Goal: Task Accomplishment & Management: Complete application form

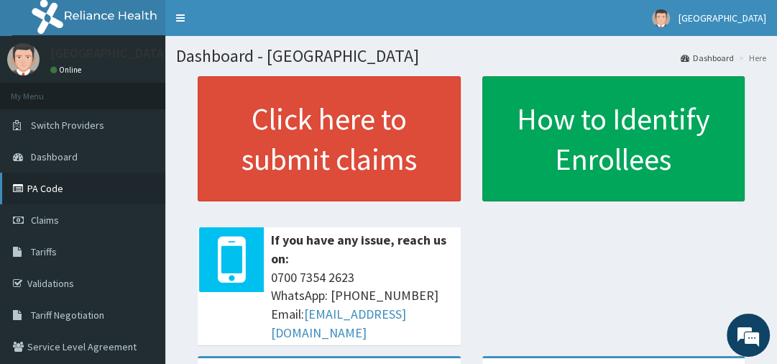
click at [55, 194] on link "PA Code" at bounding box center [82, 189] width 165 height 32
click at [68, 222] on link "Claims" at bounding box center [82, 220] width 165 height 32
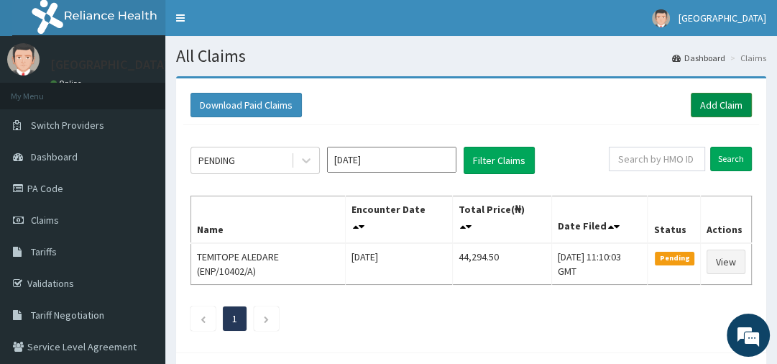
click at [720, 106] on link "Add Claim" at bounding box center [721, 105] width 61 height 24
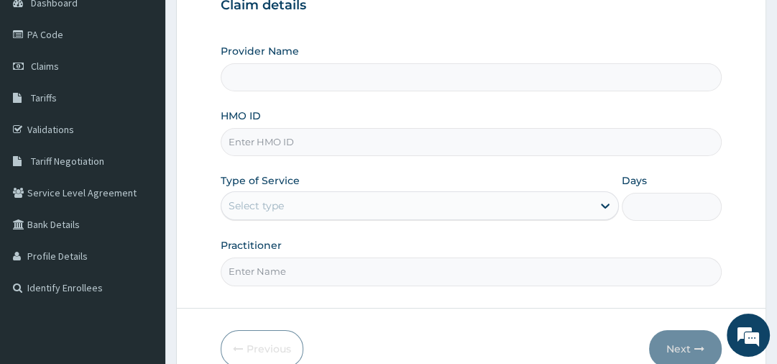
type input "[GEOGRAPHIC_DATA]"
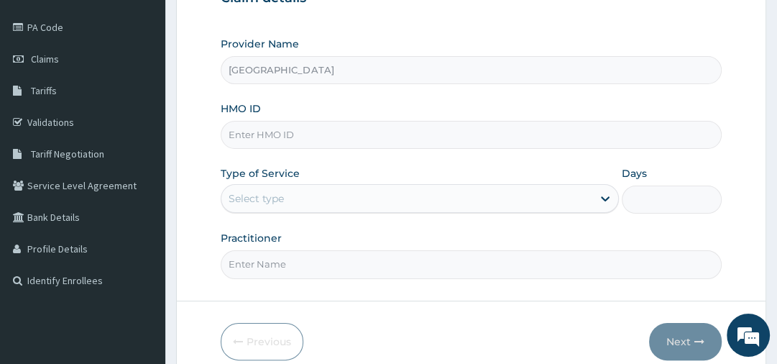
click at [349, 140] on input "HMO ID" at bounding box center [471, 135] width 500 height 28
paste input "SBL/10357/C"
type input "SBL/10357/C"
click at [270, 191] on div "Select type" at bounding box center [256, 198] width 55 height 14
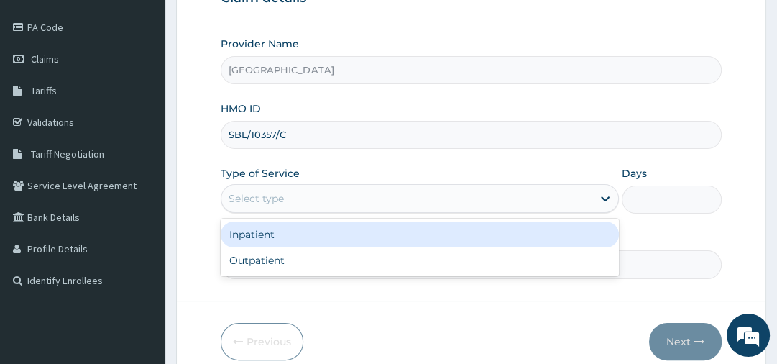
click at [264, 227] on div "Inpatient" at bounding box center [420, 234] width 398 height 26
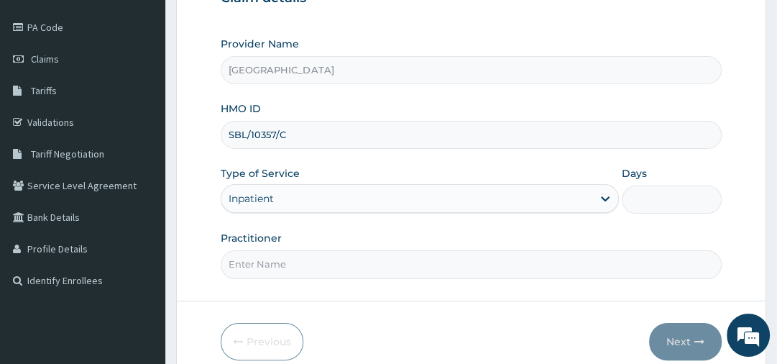
click at [646, 204] on input "Days" at bounding box center [671, 200] width 99 height 28
type input "2"
click at [452, 262] on input "Practitioner" at bounding box center [471, 264] width 500 height 28
type input "DR.DANIEL"
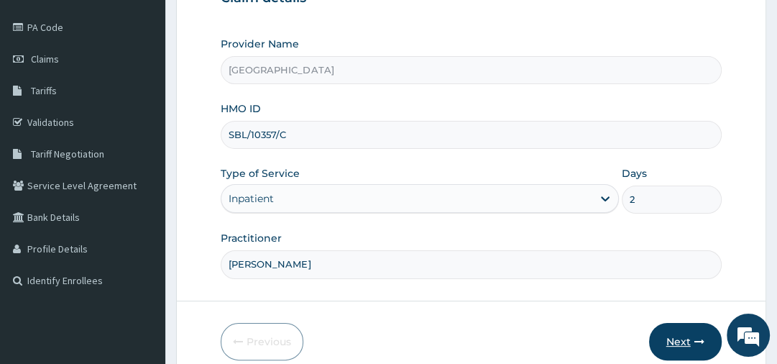
click at [685, 336] on button "Next" at bounding box center [685, 341] width 73 height 37
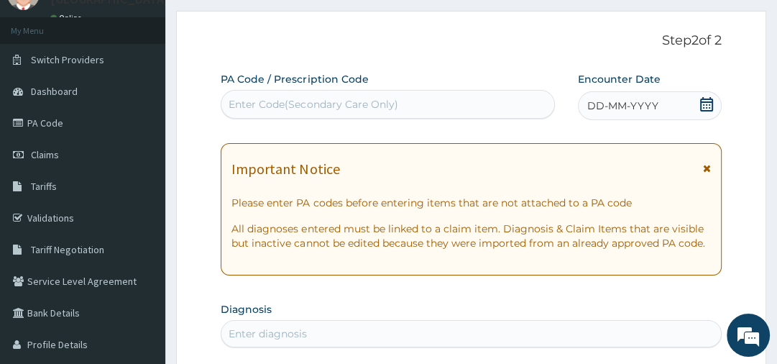
scroll to position [46, 0]
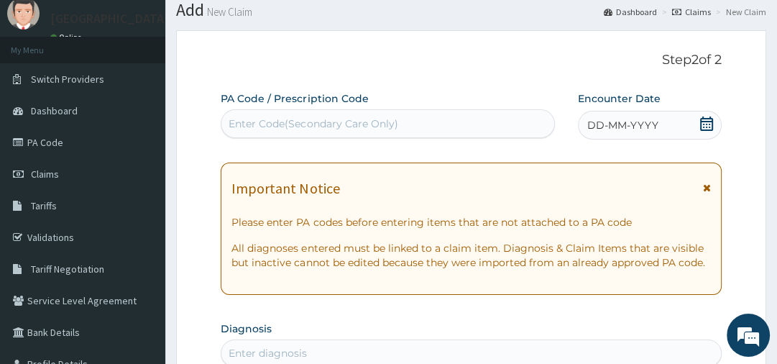
click at [280, 117] on div "Enter Code(Secondary Care Only)" at bounding box center [313, 123] width 169 height 14
paste input "PA/3FC043"
type input "PA/3FC043"
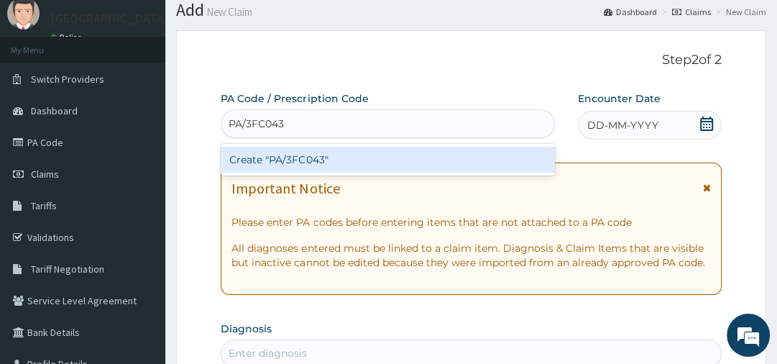
click at [273, 156] on div "Create "PA/3FC043"" at bounding box center [388, 160] width 334 height 26
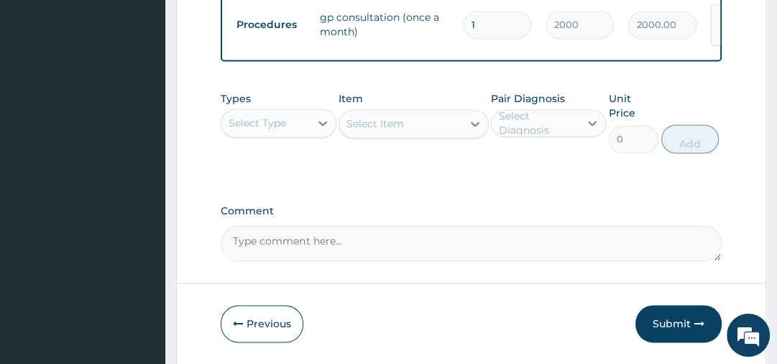
scroll to position [1496, 0]
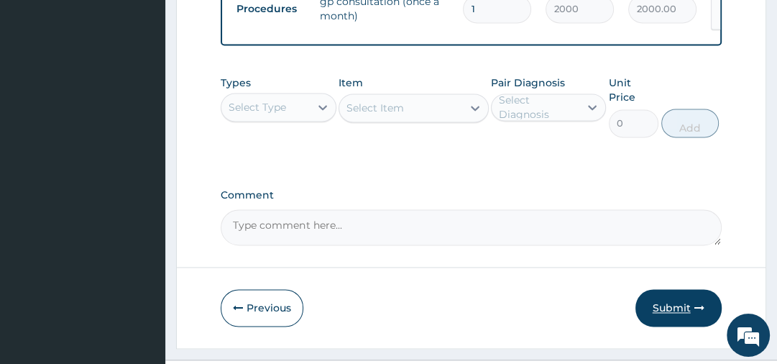
click at [681, 289] on button "Submit" at bounding box center [679, 307] width 86 height 37
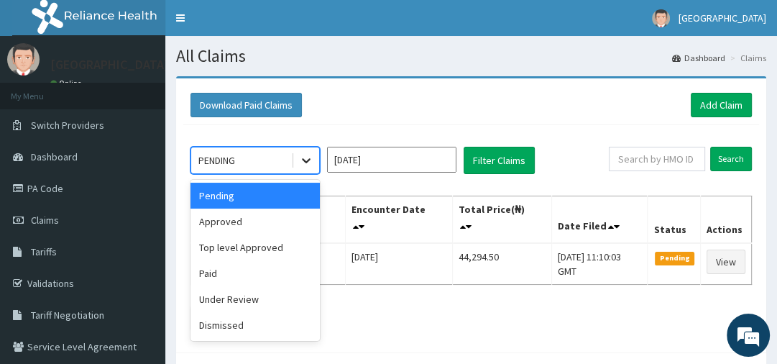
click at [305, 163] on icon at bounding box center [306, 160] width 14 height 14
click at [291, 222] on div "Approved" at bounding box center [255, 222] width 129 height 26
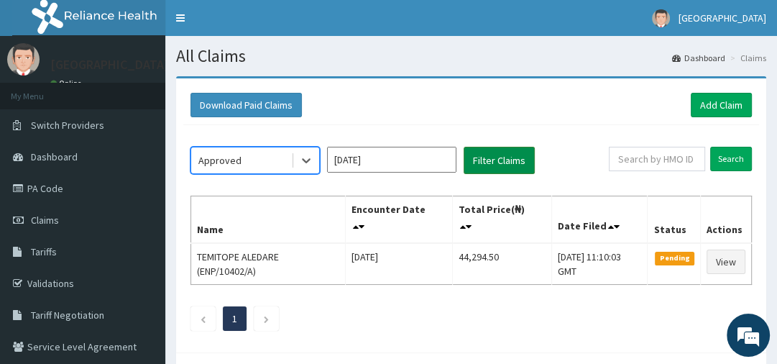
click at [491, 159] on button "Filter Claims" at bounding box center [499, 160] width 71 height 27
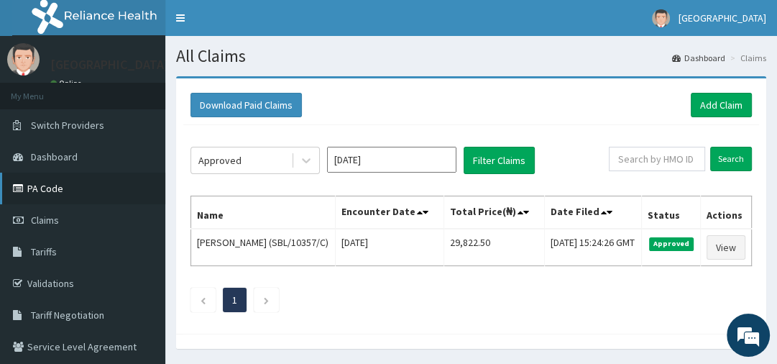
click at [60, 196] on link "PA Code" at bounding box center [82, 189] width 165 height 32
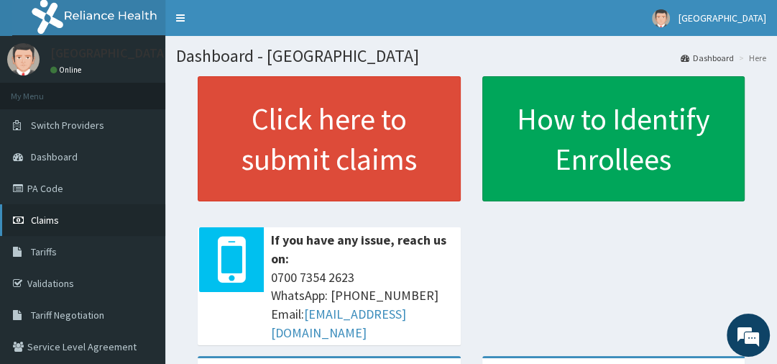
click at [81, 214] on link "Claims" at bounding box center [82, 220] width 165 height 32
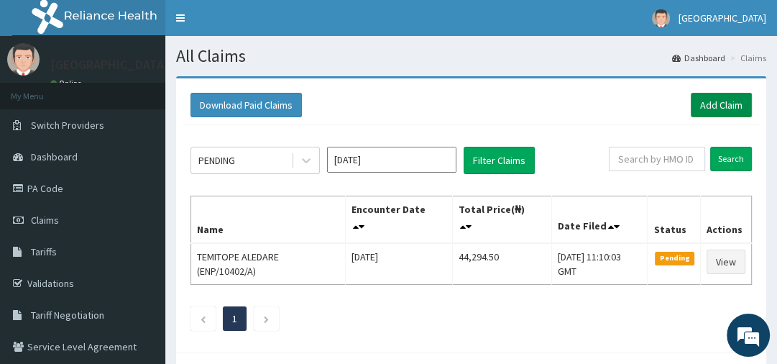
click at [715, 98] on link "Add Claim" at bounding box center [721, 105] width 61 height 24
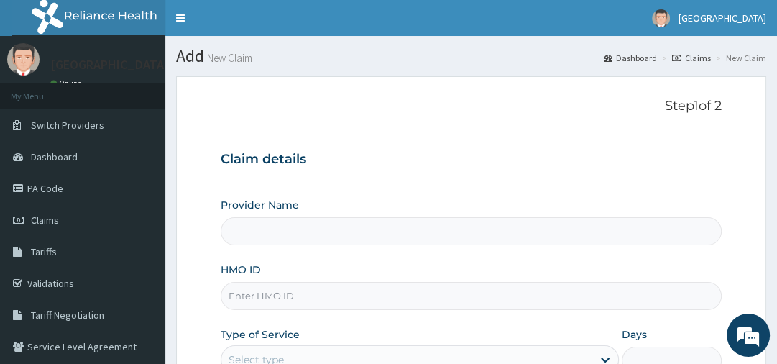
type input "[GEOGRAPHIC_DATA]"
click at [256, 292] on input "HMO ID" at bounding box center [471, 296] width 500 height 28
paste input "ENP/10402/C"
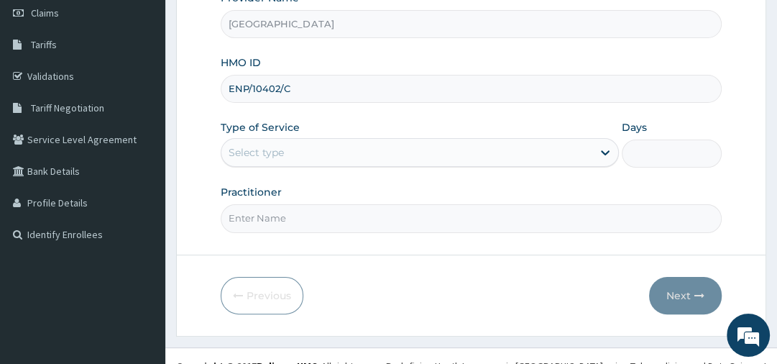
scroll to position [224, 0]
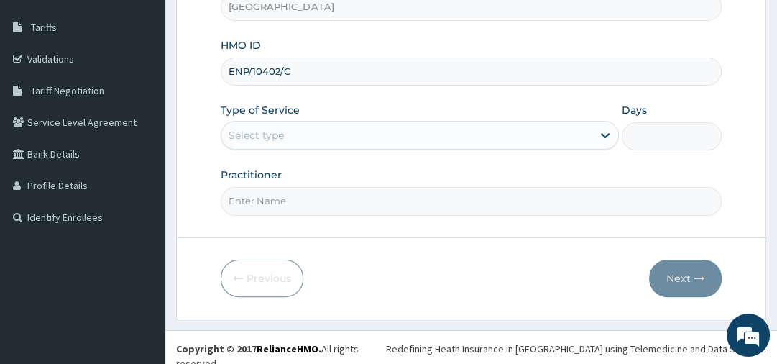
type input "ENP/10402/C"
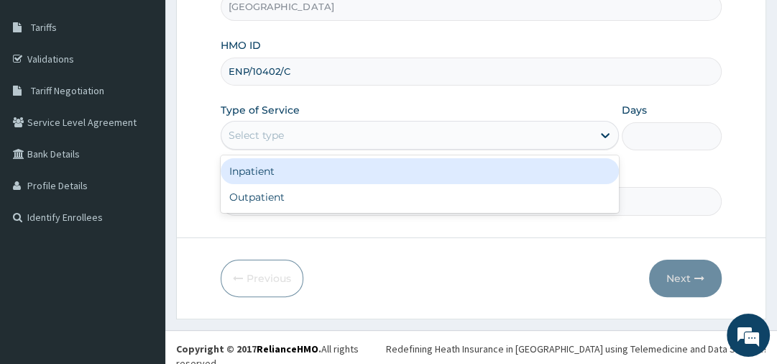
click at [260, 131] on div "Select type" at bounding box center [256, 135] width 55 height 14
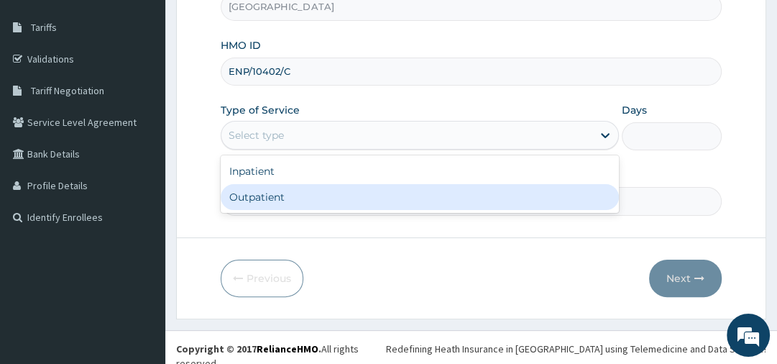
click at [257, 196] on div "Outpatient" at bounding box center [420, 197] width 398 height 26
type input "1"
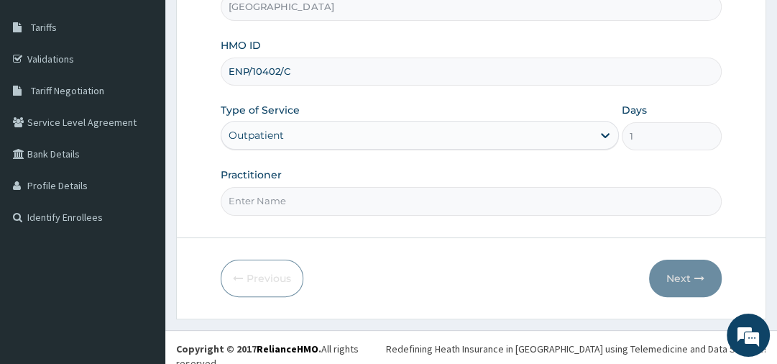
click at [257, 196] on input "Practitioner" at bounding box center [471, 201] width 500 height 28
type input "DR.SAID"
click at [681, 279] on button "Next" at bounding box center [685, 278] width 73 height 37
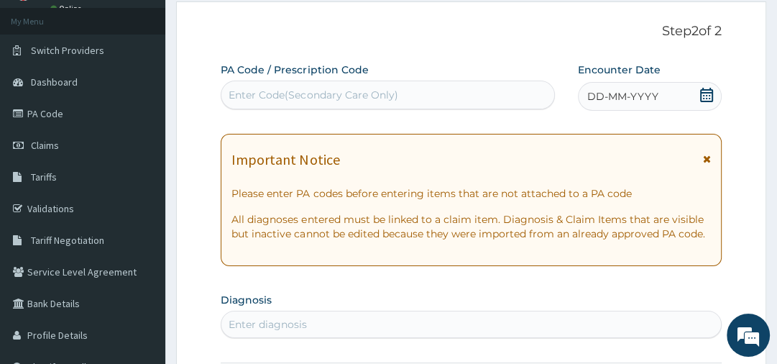
scroll to position [63, 0]
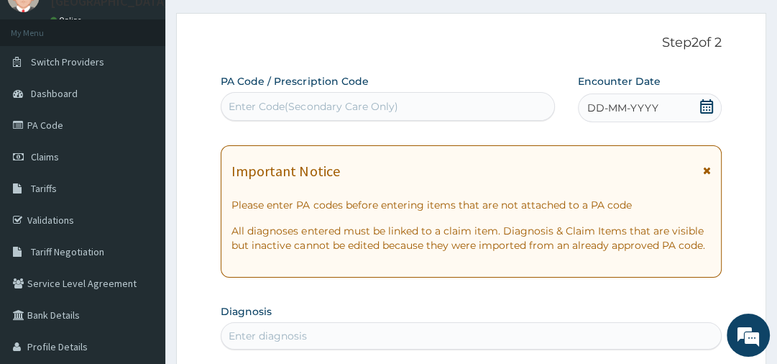
click at [252, 110] on div "Enter Code(Secondary Care Only)" at bounding box center [313, 106] width 169 height 14
paste input "PA/C9D894"
type input "PA/C9D894"
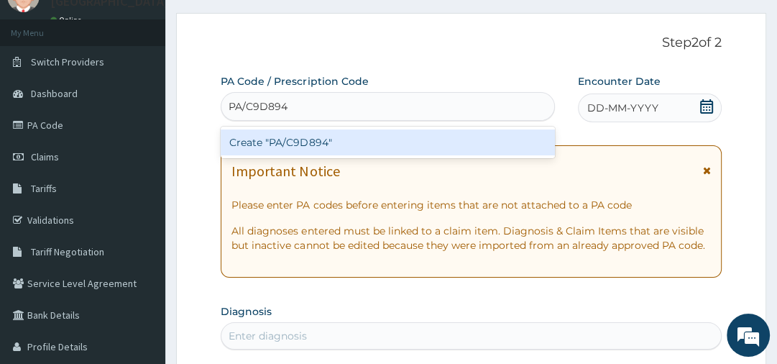
click at [265, 137] on div "Create "PA/C9D894"" at bounding box center [388, 142] width 334 height 26
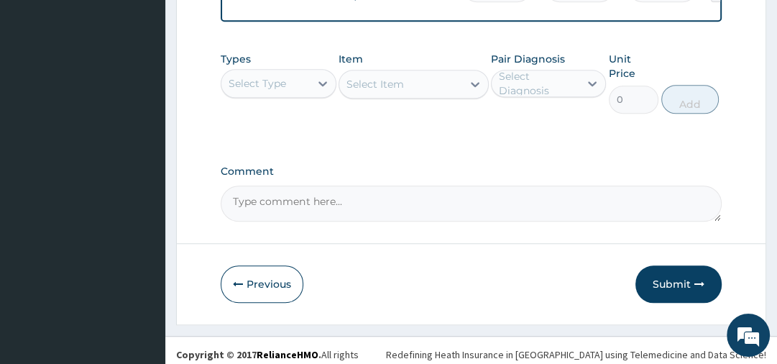
scroll to position [872, 0]
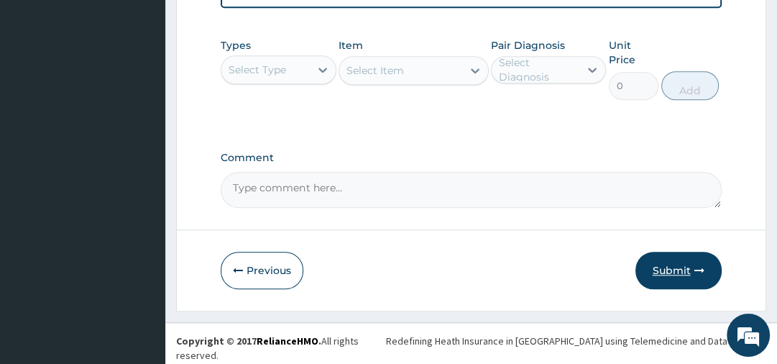
click at [669, 278] on button "Submit" at bounding box center [679, 270] width 86 height 37
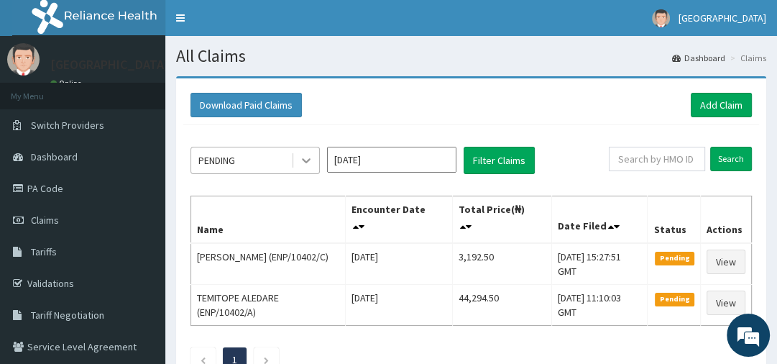
click at [306, 158] on icon at bounding box center [306, 160] width 14 height 14
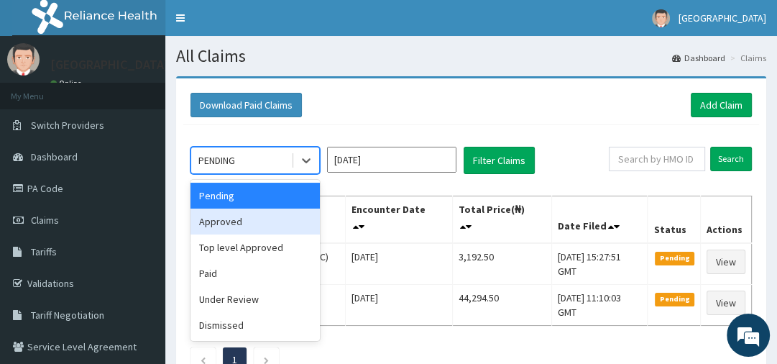
click at [255, 220] on div "Approved" at bounding box center [255, 222] width 129 height 26
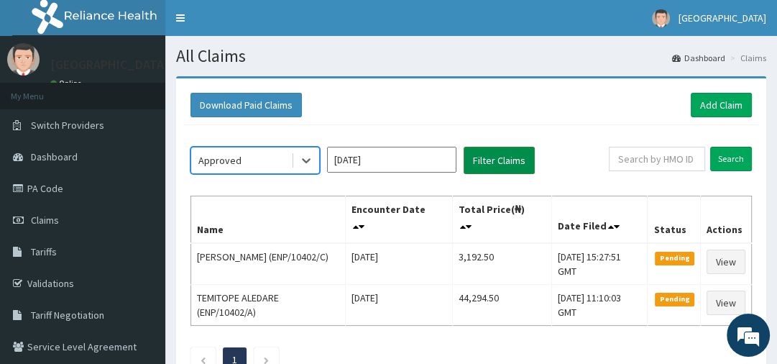
click at [501, 165] on button "Filter Claims" at bounding box center [499, 160] width 71 height 27
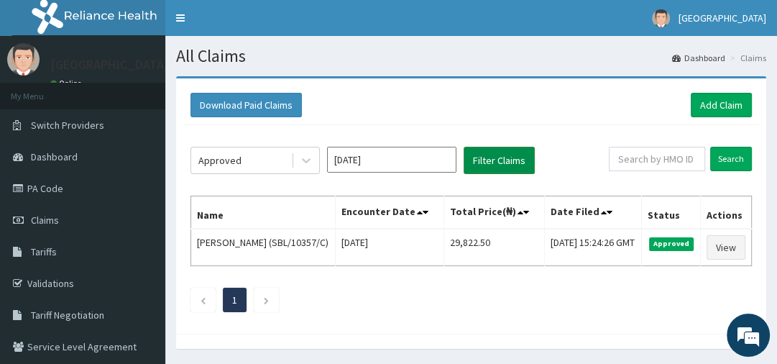
click at [501, 165] on button "Filter Claims" at bounding box center [499, 160] width 71 height 27
click at [95, 198] on link "PA Code" at bounding box center [82, 189] width 165 height 32
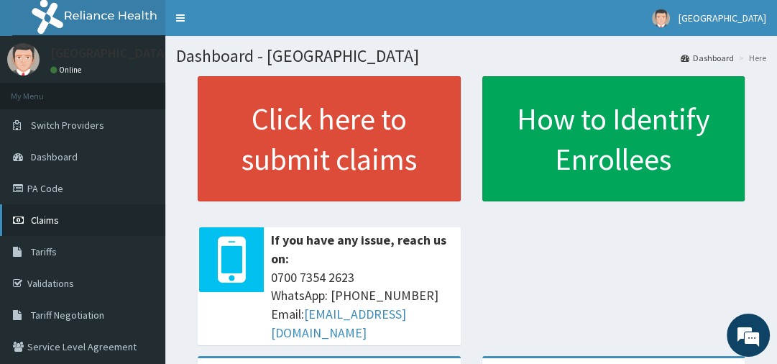
click at [51, 219] on span "Claims" at bounding box center [45, 220] width 28 height 13
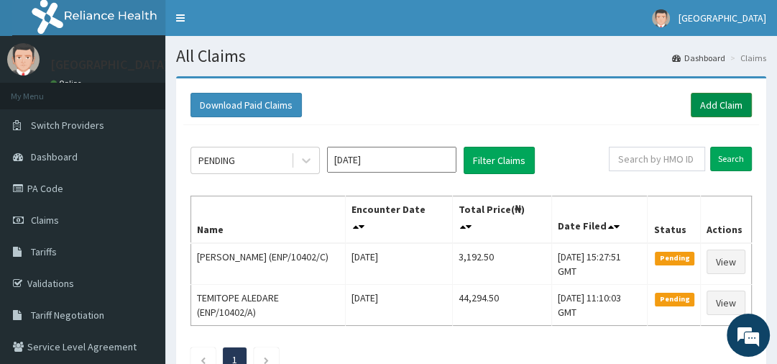
click at [719, 104] on link "Add Claim" at bounding box center [721, 105] width 61 height 24
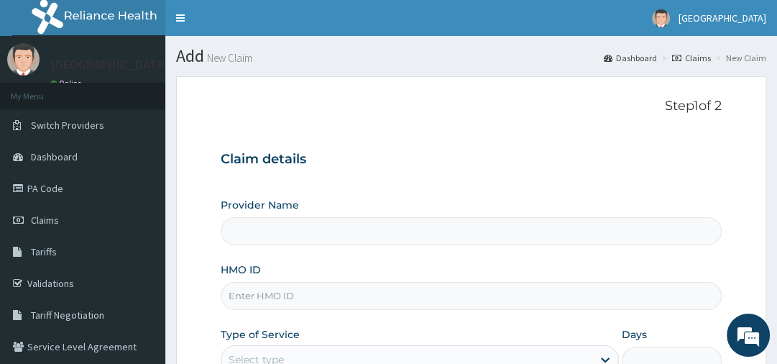
type input "[GEOGRAPHIC_DATA]"
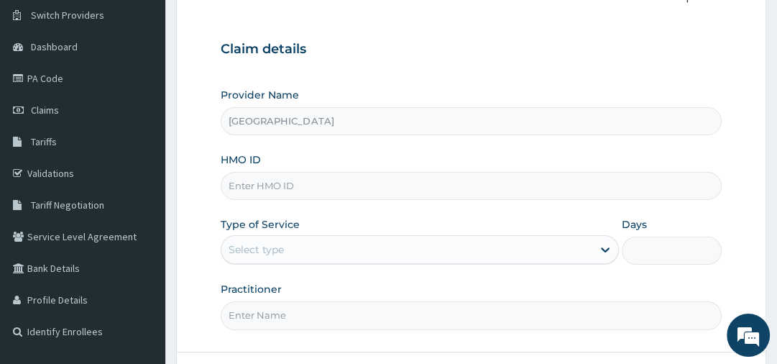
scroll to position [115, 0]
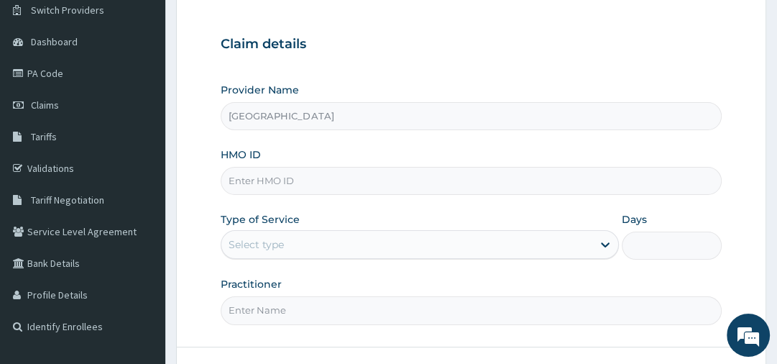
click at [278, 175] on input "HMO ID" at bounding box center [471, 181] width 500 height 28
paste input "SBL/10357/B"
type input "SBL/10357/B"
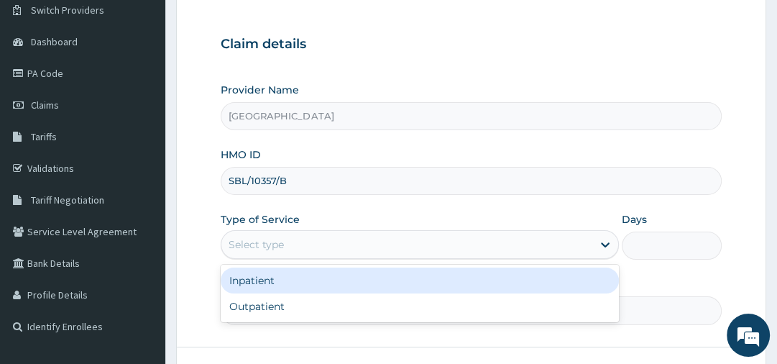
click at [296, 252] on div "Select type" at bounding box center [406, 244] width 371 height 23
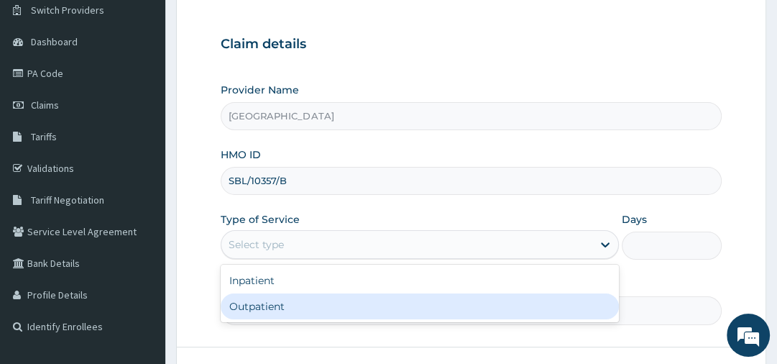
click at [276, 305] on div "Outpatient" at bounding box center [420, 306] width 398 height 26
type input "1"
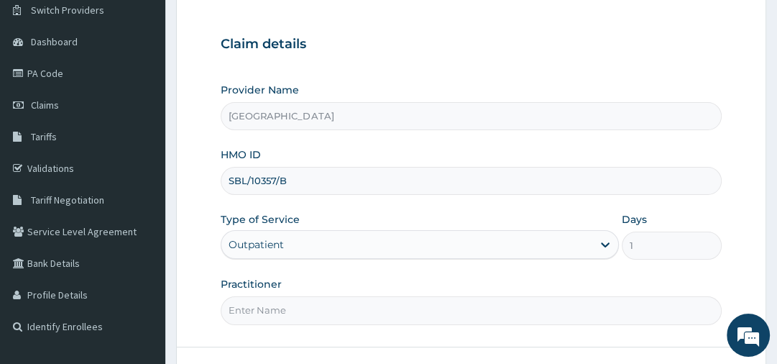
click at [276, 305] on input "Practitioner" at bounding box center [471, 310] width 500 height 28
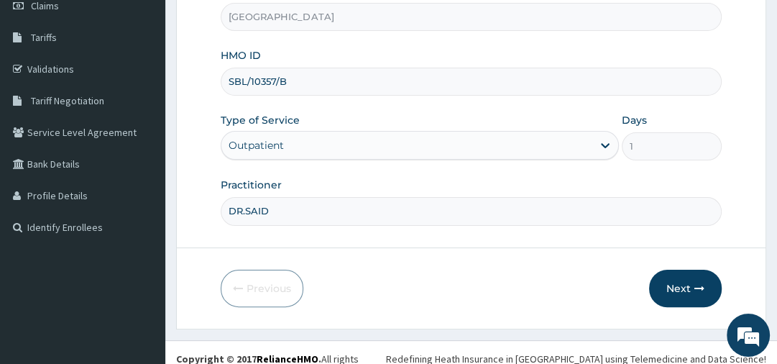
scroll to position [224, 0]
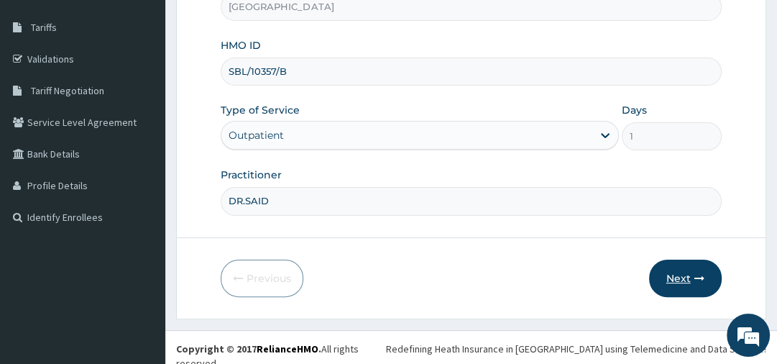
type input "DR.SAID"
click at [669, 277] on button "Next" at bounding box center [685, 278] width 73 height 37
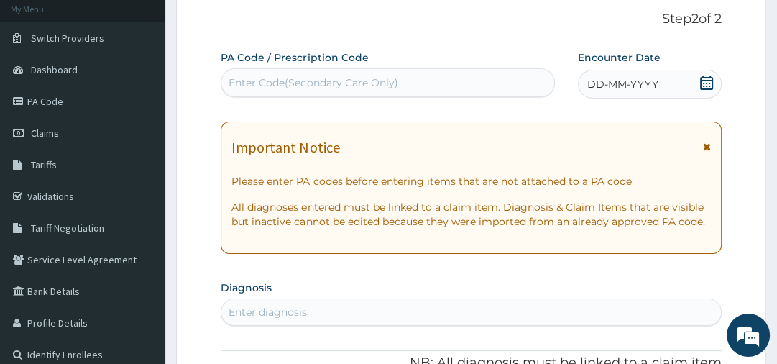
scroll to position [86, 0]
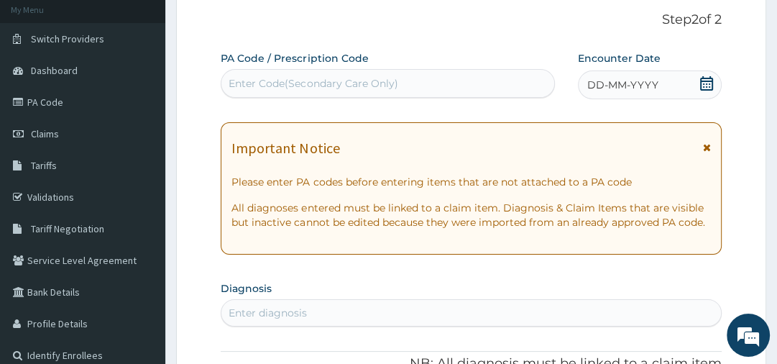
click at [366, 81] on div "Enter Code(Secondary Care Only)" at bounding box center [313, 83] width 169 height 14
type input "V"
paste input "PA/B42B5F"
type input "PA/B42B5F"
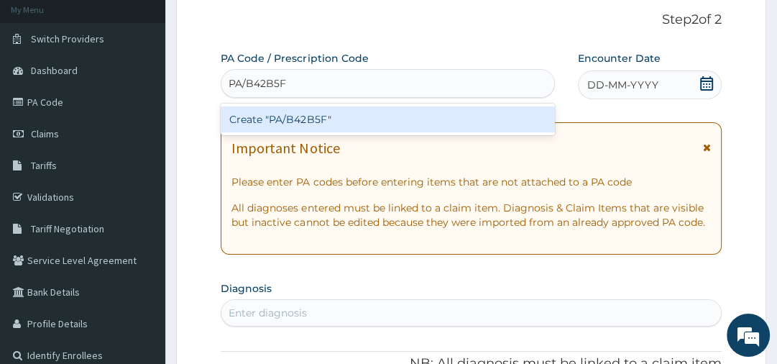
click at [334, 118] on div "Create "PA/B42B5F"" at bounding box center [388, 119] width 334 height 26
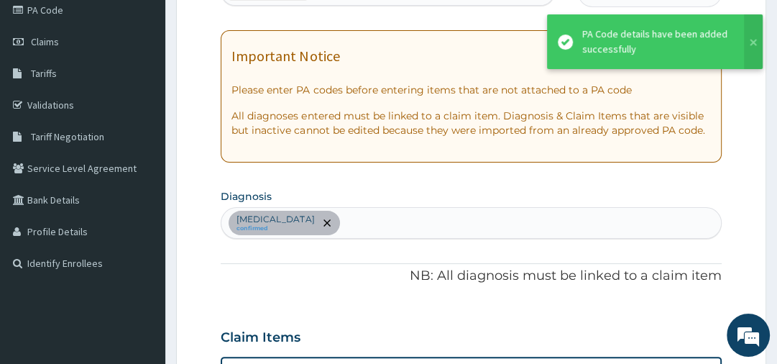
scroll to position [613, 0]
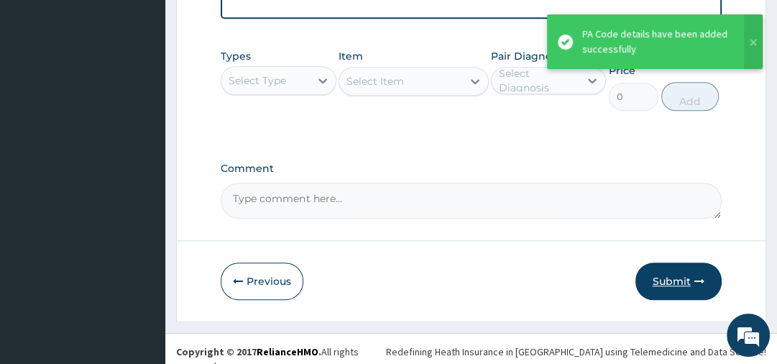
click at [694, 273] on button "Submit" at bounding box center [679, 280] width 86 height 37
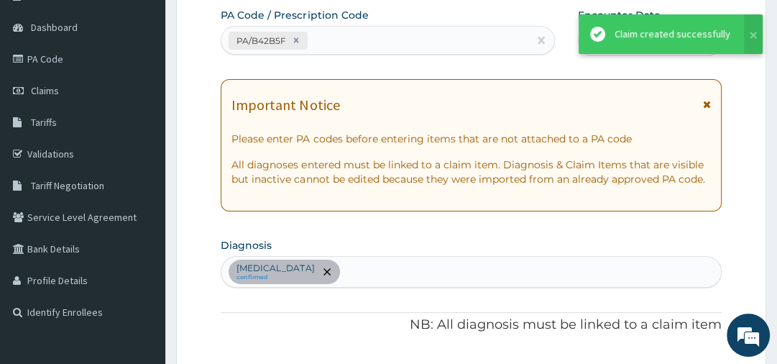
scroll to position [820, 0]
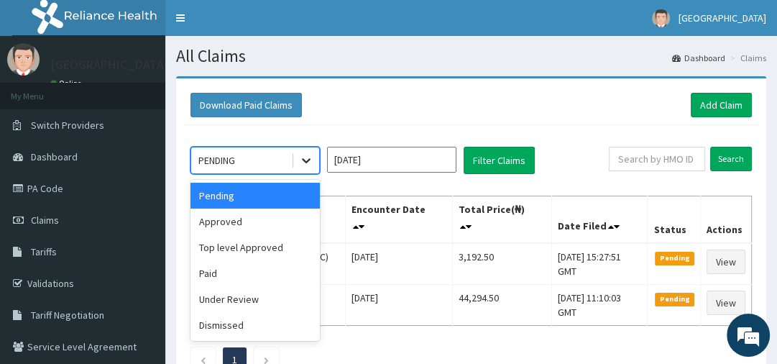
click at [296, 160] on div at bounding box center [306, 160] width 26 height 26
click at [275, 227] on div "Approved" at bounding box center [255, 222] width 129 height 26
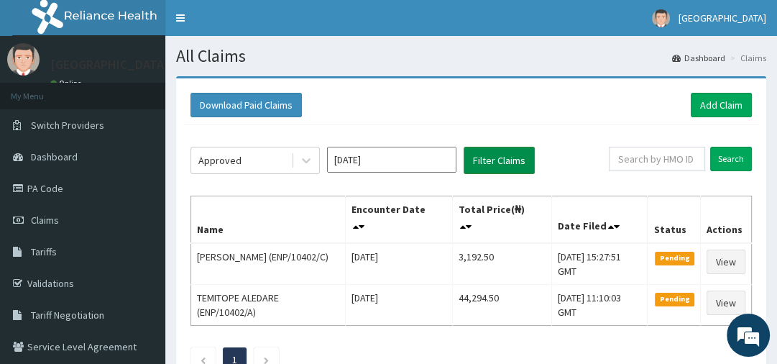
click at [505, 166] on button "Filter Claims" at bounding box center [499, 160] width 71 height 27
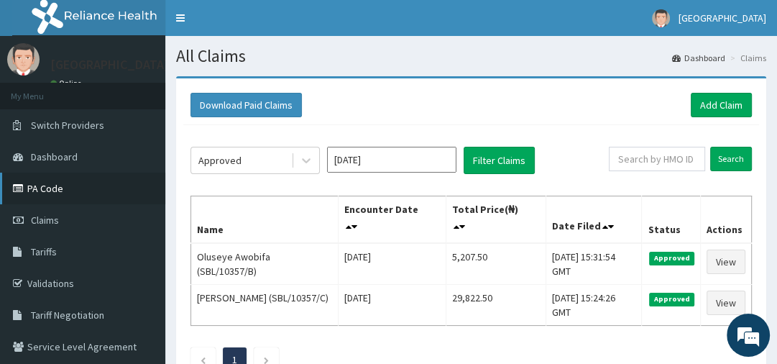
click at [86, 196] on link "PA Code" at bounding box center [82, 189] width 165 height 32
